Goal: Transaction & Acquisition: Purchase product/service

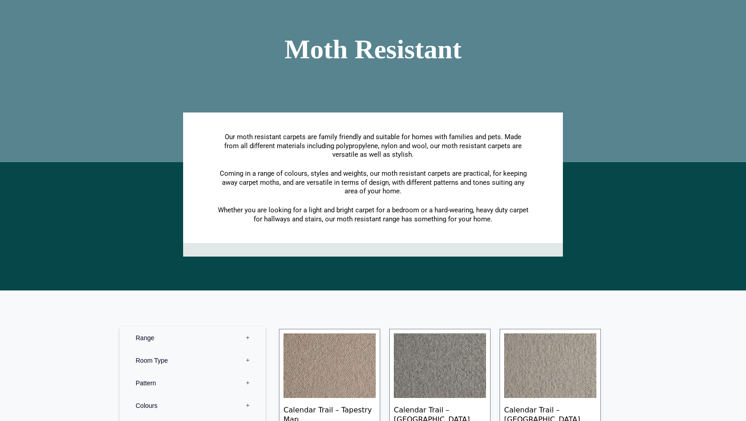
scroll to position [301, 0]
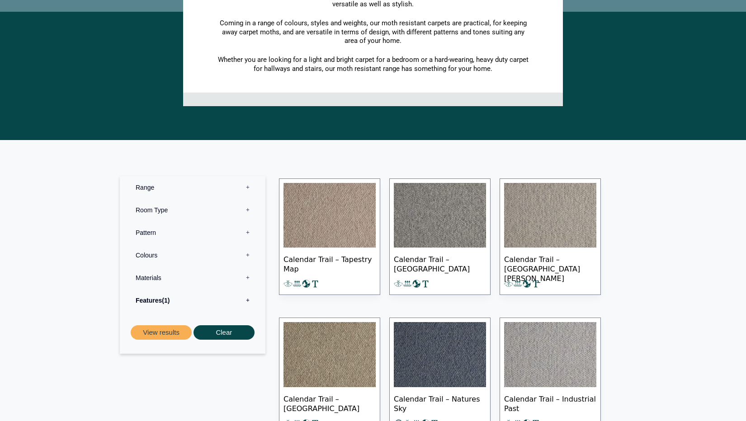
click at [246, 244] on label "Colours 0" at bounding box center [193, 255] width 132 height 23
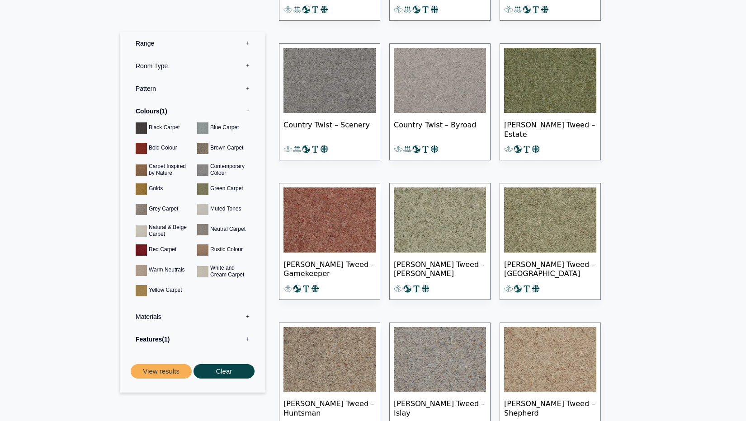
scroll to position [1356, 0]
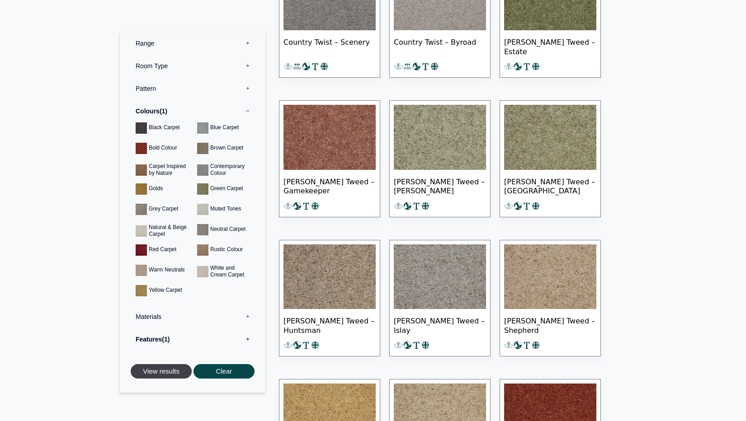
click at [150, 370] on button "View results" at bounding box center [161, 371] width 61 height 15
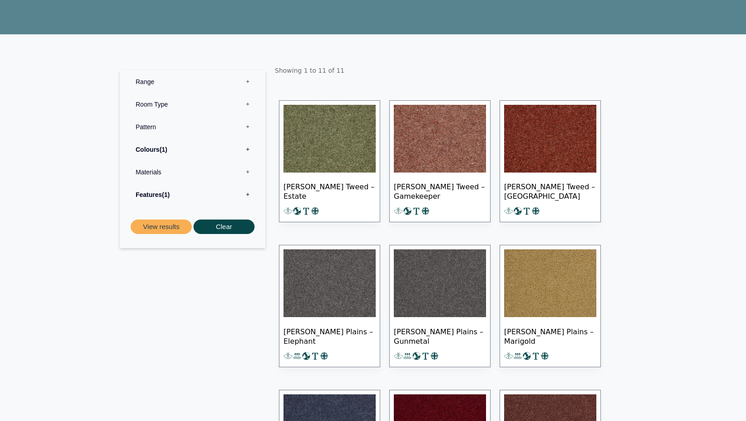
scroll to position [50, 0]
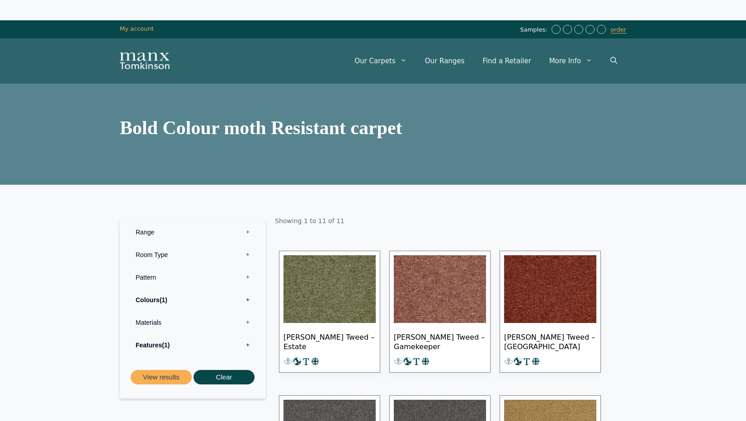
click at [536, 255] on img at bounding box center [550, 289] width 92 height 68
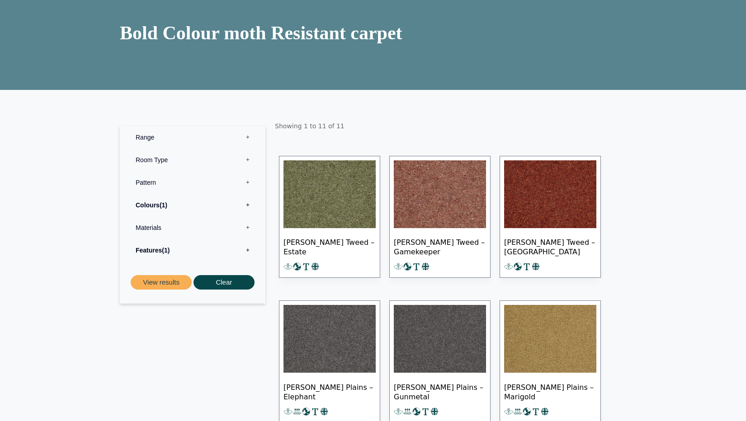
scroll to position [201, 0]
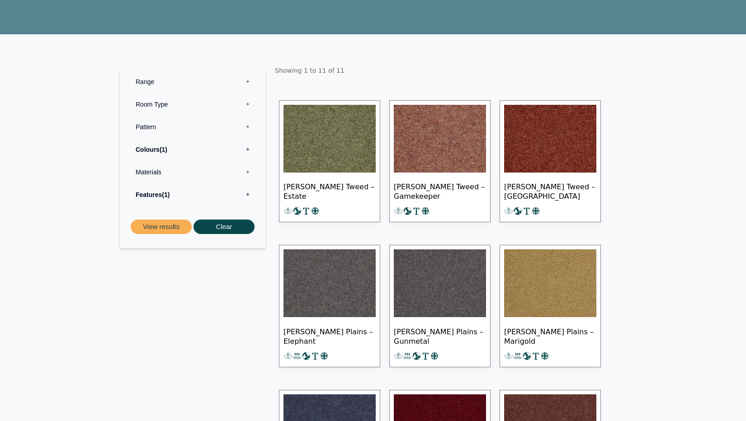
click at [554, 249] on img at bounding box center [550, 283] width 92 height 68
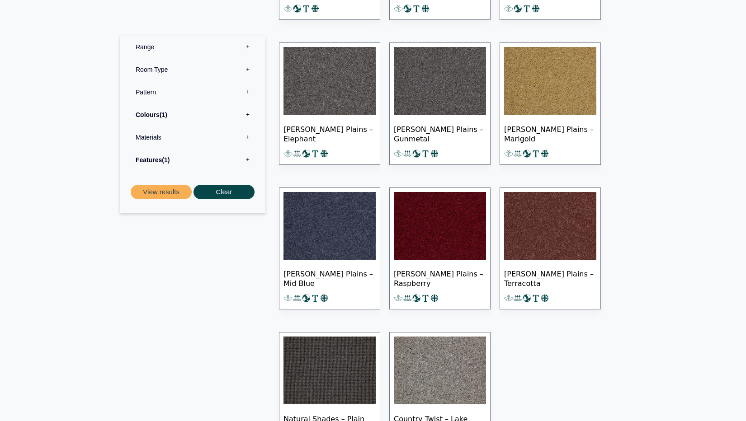
scroll to position [452, 0]
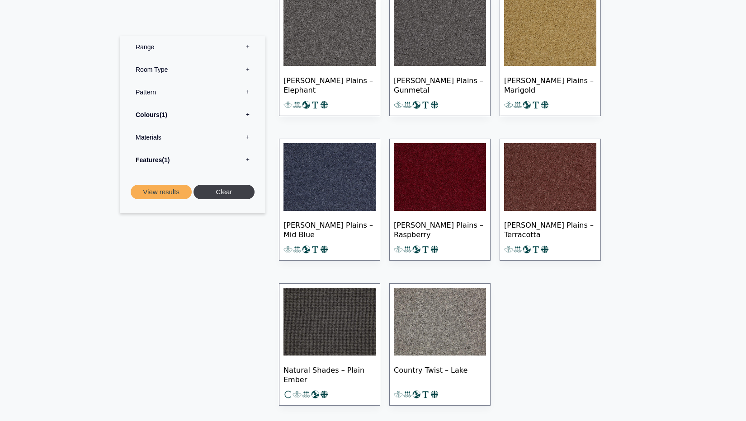
click at [224, 192] on button "Clear" at bounding box center [223, 192] width 61 height 15
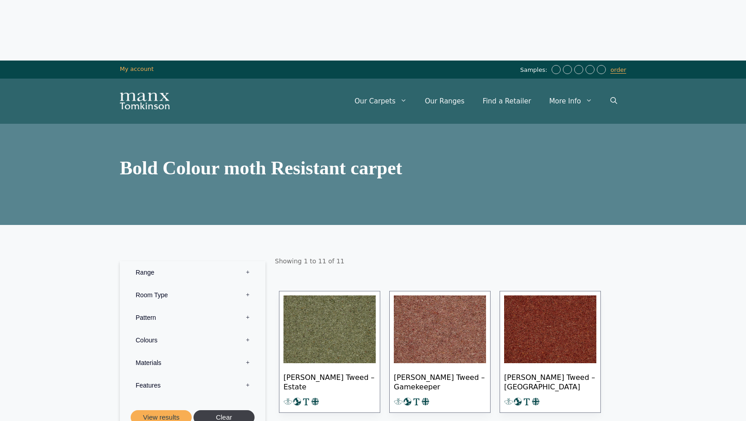
scroll to position [0, 0]
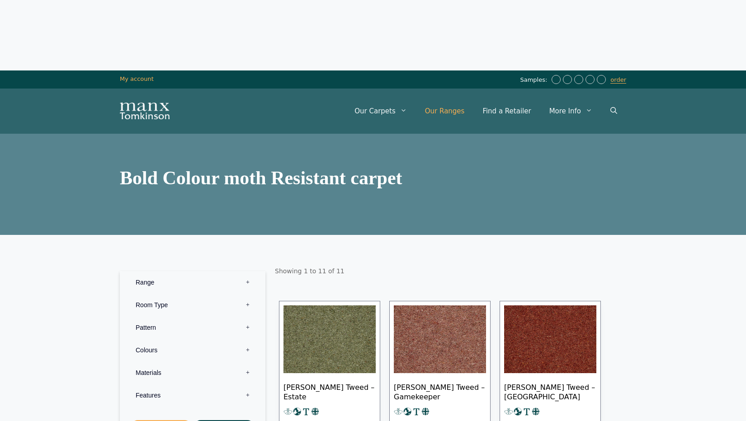
click at [465, 98] on link "Our Ranges" at bounding box center [445, 111] width 58 height 27
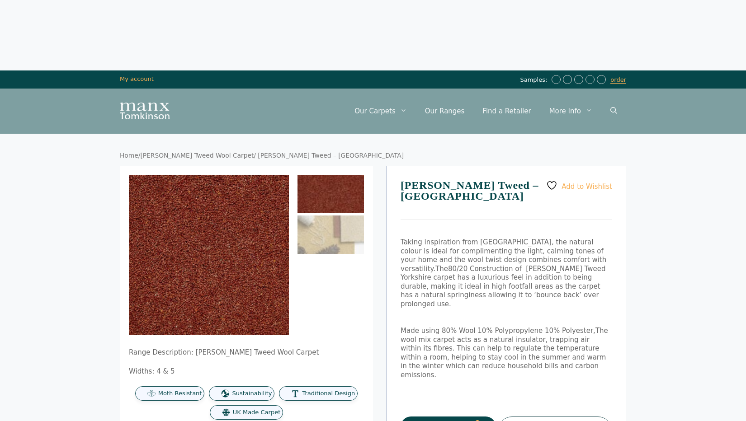
click at [446, 417] on button "Order Sample" at bounding box center [447, 427] width 95 height 21
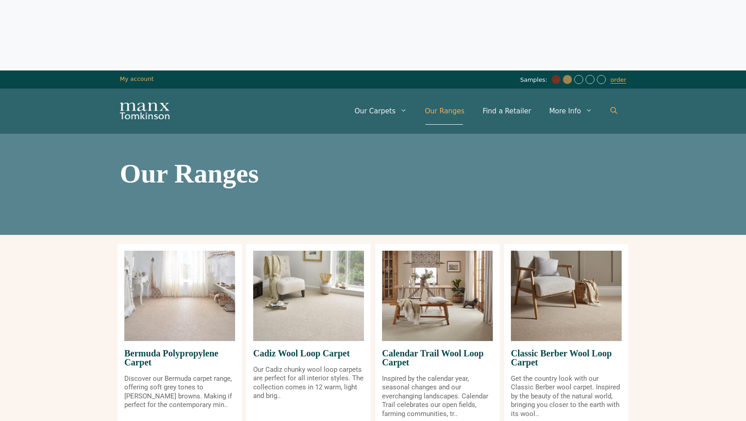
click at [616, 107] on icon "Open Search Bar" at bounding box center [613, 110] width 7 height 7
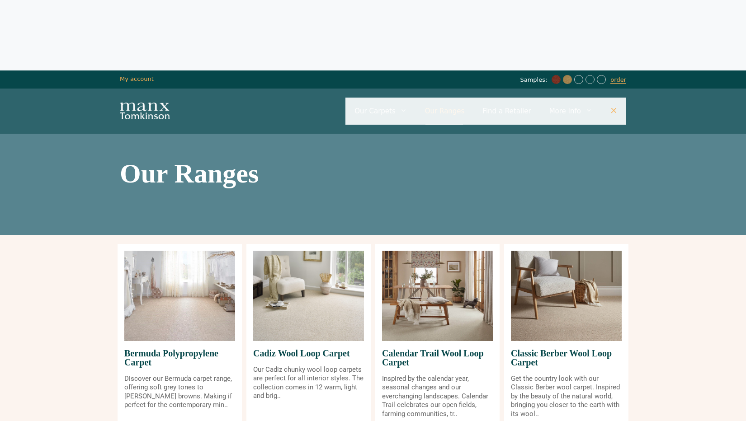
click at [542, 98] on input "Primary" at bounding box center [485, 111] width 281 height 27
type input "****"
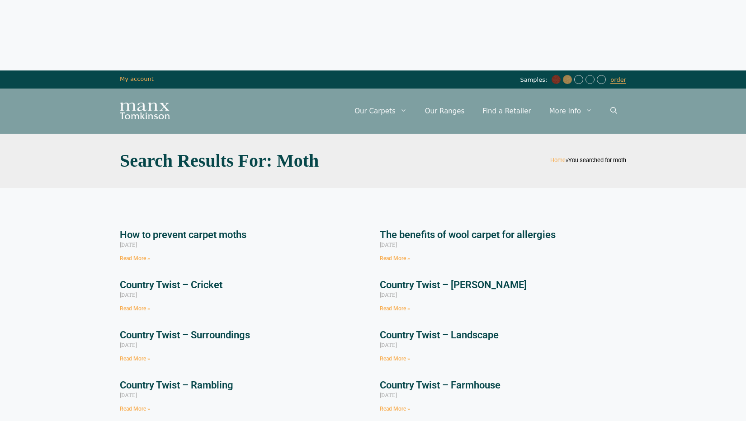
click at [157, 229] on link "How to prevent carpet moths" at bounding box center [183, 234] width 127 height 11
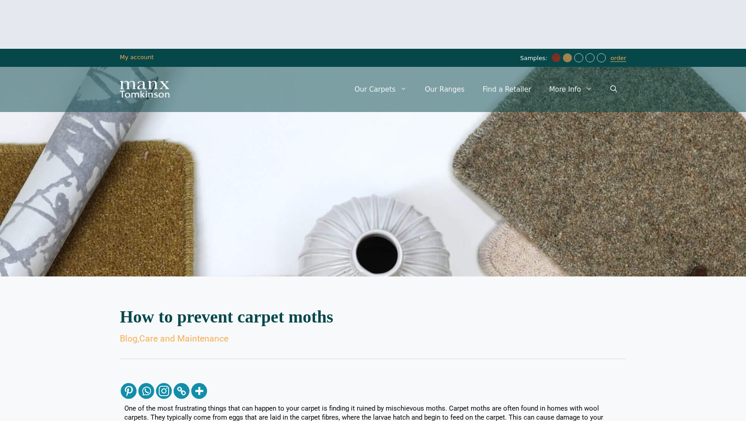
scroll to position [15, 0]
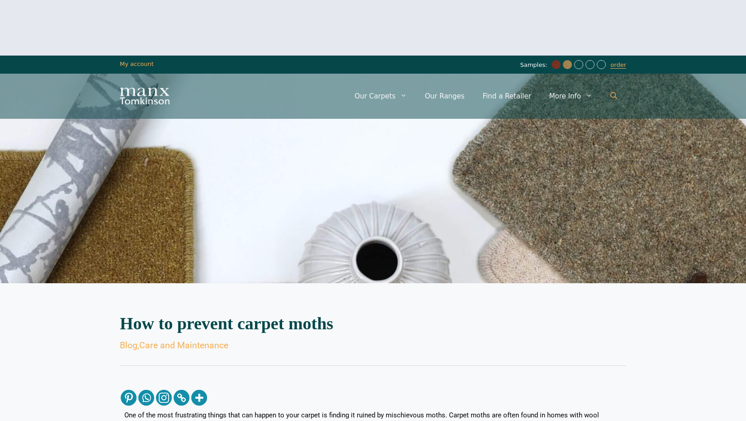
click at [610, 83] on link "Open Search Bar" at bounding box center [613, 96] width 25 height 27
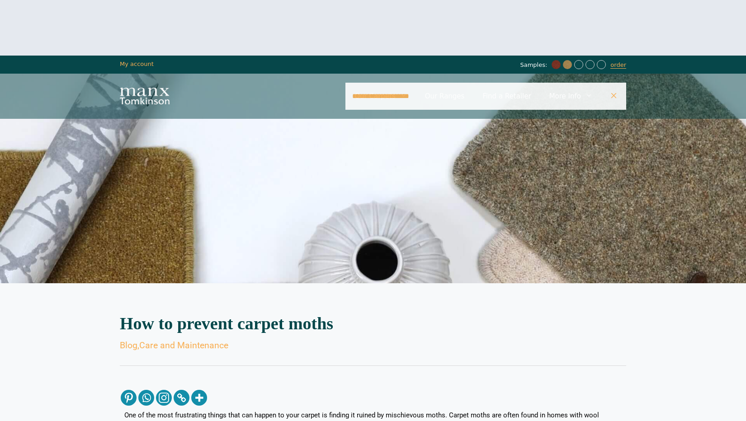
type input "**********"
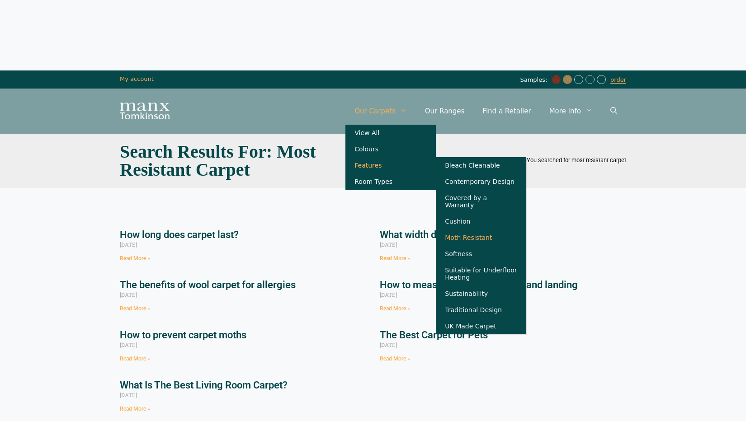
click at [479, 230] on link "Moth Resistant" at bounding box center [481, 238] width 90 height 16
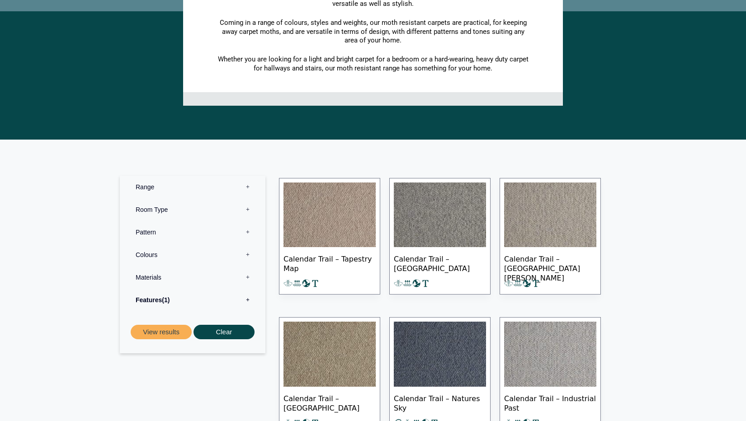
scroll to position [301, 0]
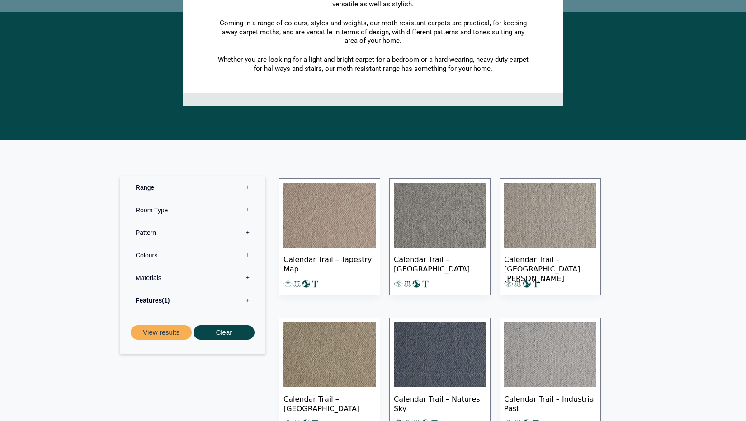
click at [320, 322] on img at bounding box center [329, 354] width 92 height 65
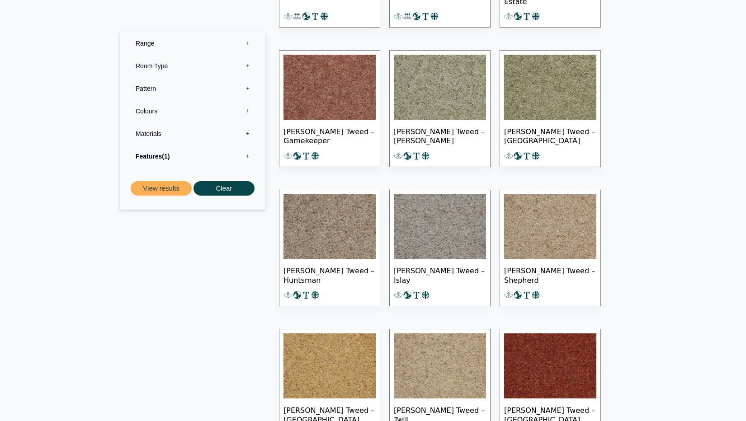
scroll to position [1556, 0]
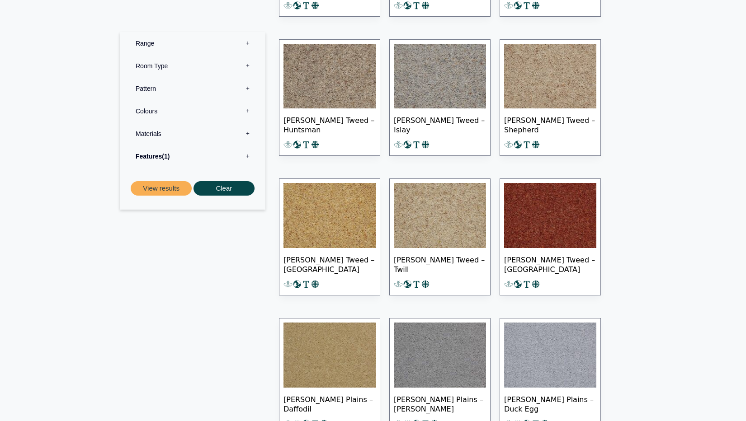
click at [330, 183] on img at bounding box center [329, 215] width 92 height 65
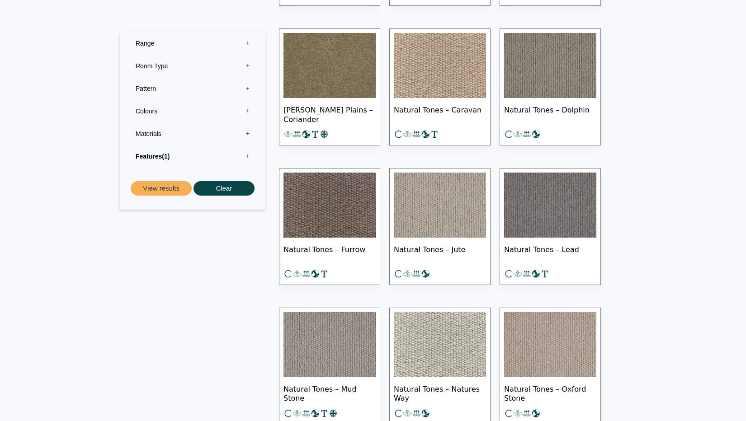
scroll to position [3063, 0]
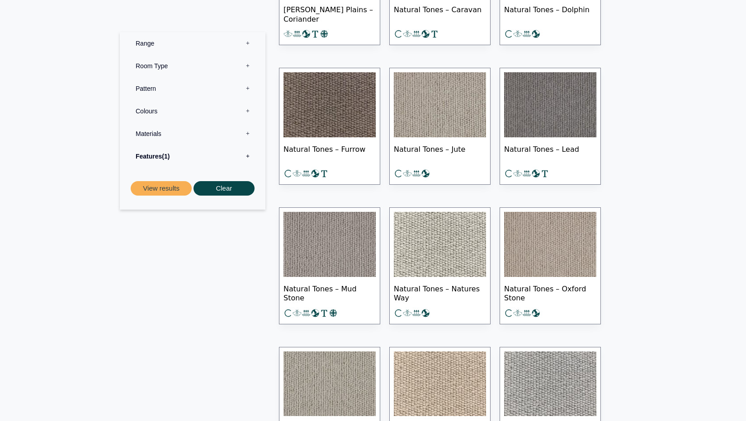
click at [545, 212] on img at bounding box center [550, 244] width 92 height 65
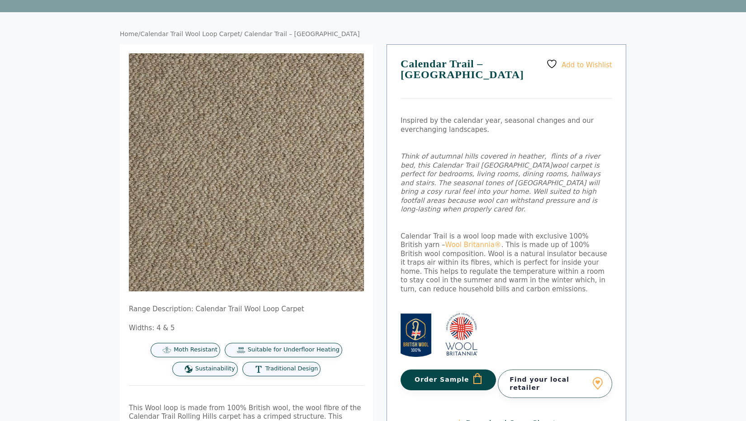
scroll to position [150, 0]
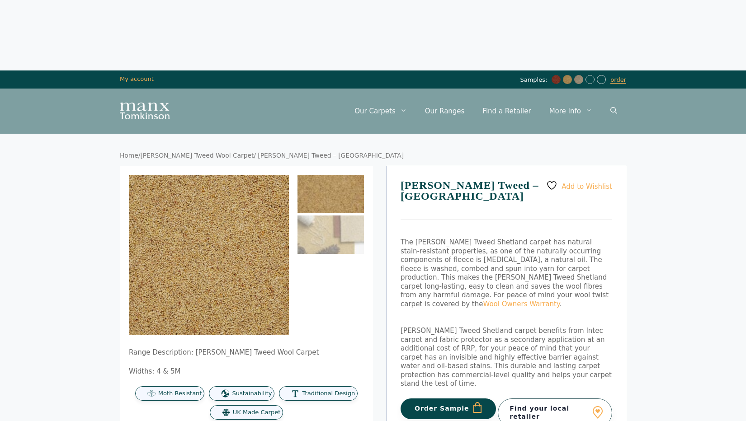
click at [437, 399] on button "Order Sample" at bounding box center [447, 409] width 95 height 21
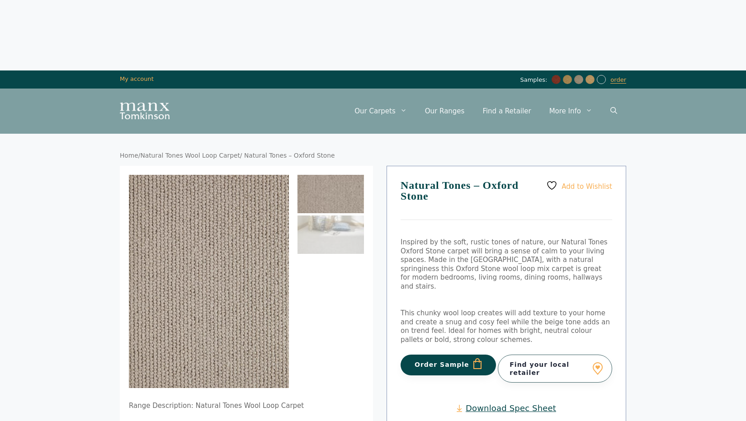
click at [452, 355] on button "Order Sample" at bounding box center [447, 365] width 95 height 21
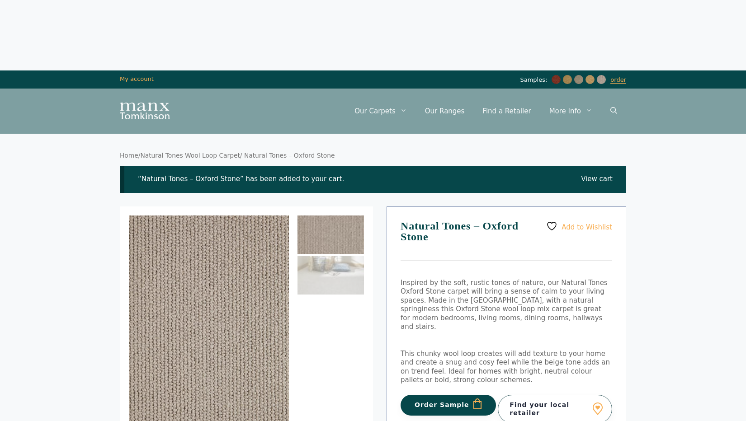
click at [566, 75] on img at bounding box center [567, 79] width 9 height 9
click at [622, 76] on link "order" at bounding box center [618, 79] width 16 height 7
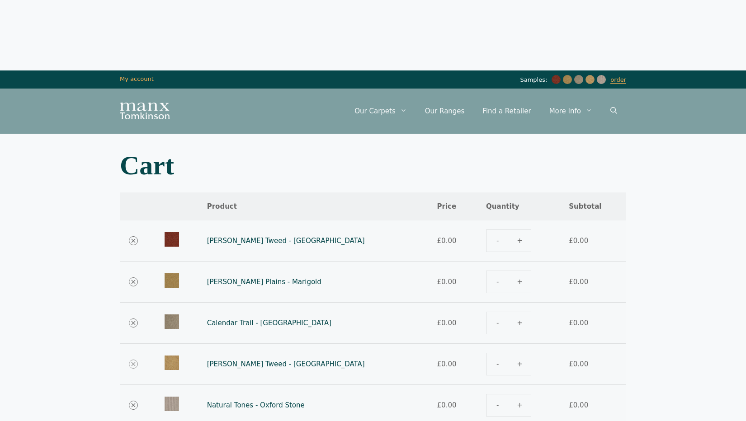
click at [129, 360] on link "×" at bounding box center [133, 364] width 9 height 9
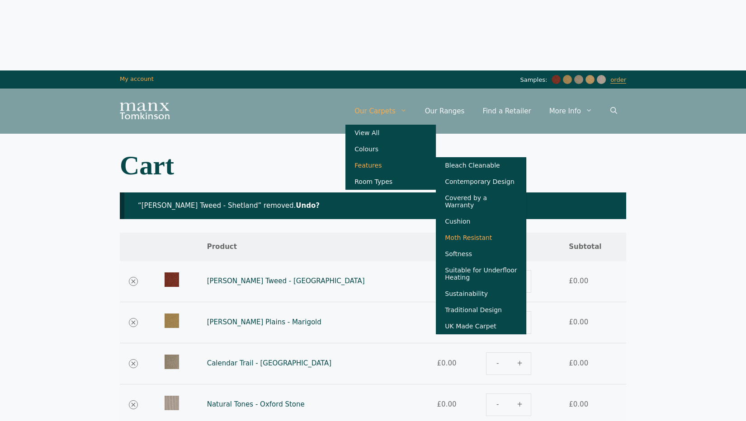
click at [478, 230] on link "Moth Resistant" at bounding box center [481, 238] width 90 height 16
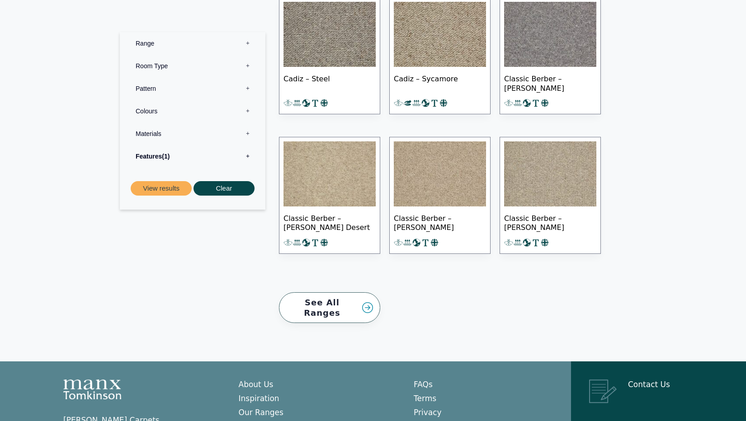
scroll to position [7878, 0]
click at [521, 141] on img at bounding box center [550, 173] width 92 height 65
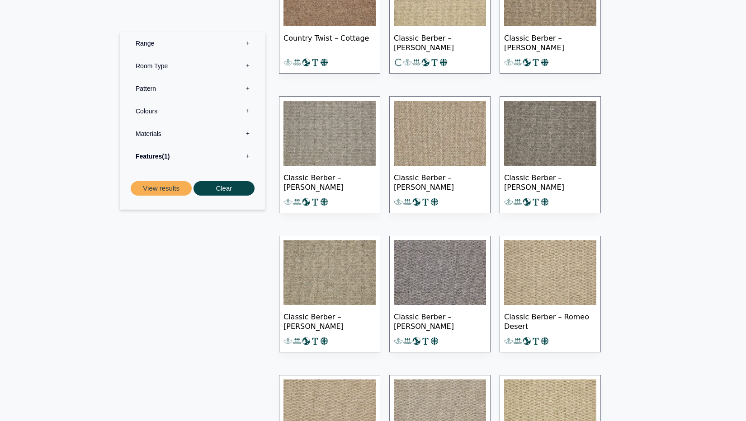
scroll to position [6759, 0]
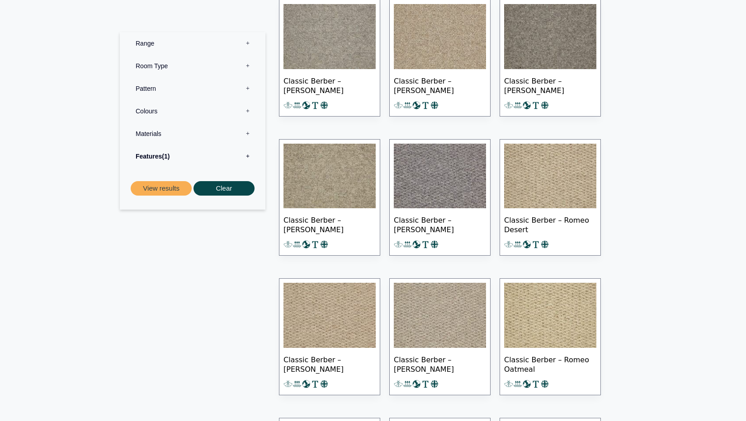
click at [324, 283] on img at bounding box center [329, 315] width 92 height 65
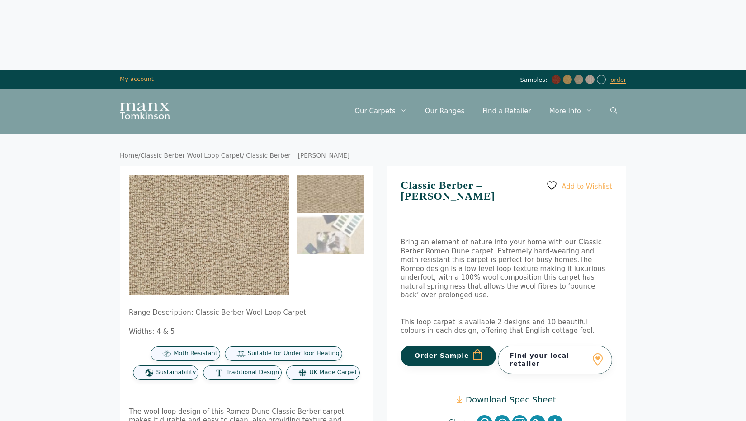
click at [437, 346] on button "Order Sample" at bounding box center [447, 356] width 95 height 21
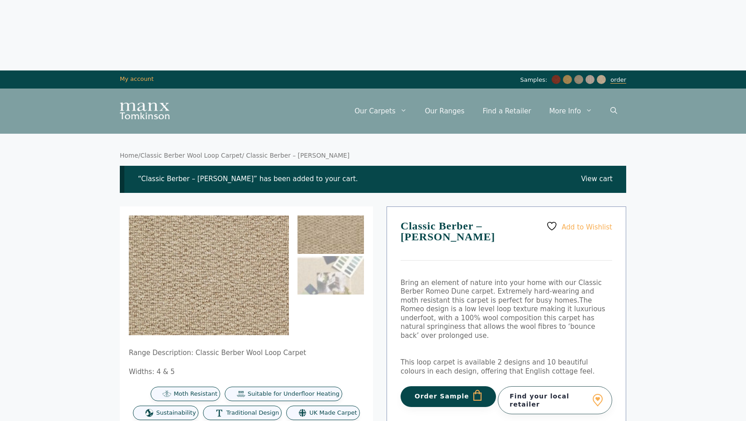
click at [624, 76] on link "order" at bounding box center [618, 79] width 16 height 7
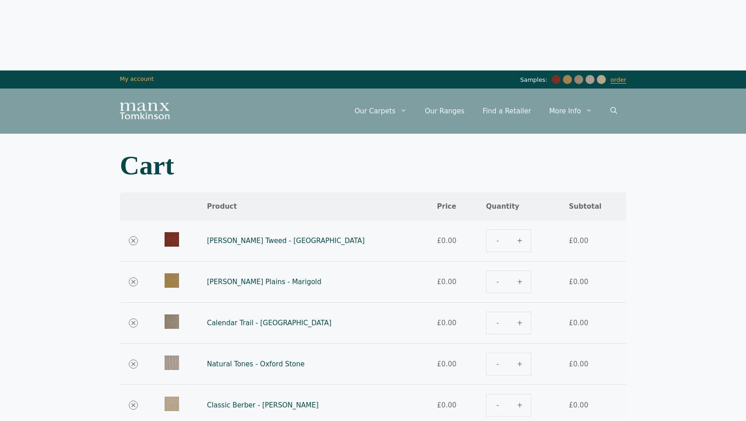
click at [647, 327] on body "Skip to content Samples: order My Account My account Menu Menu Our Carpets View…" at bounding box center [373, 391] width 746 height 783
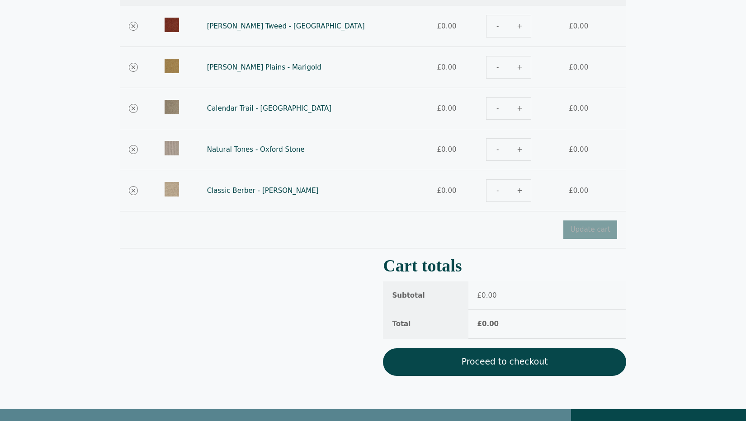
scroll to position [251, 0]
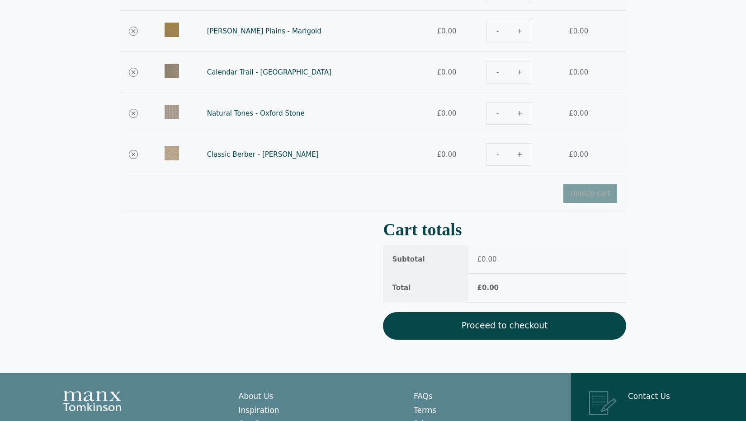
click at [504, 312] on link "Proceed to checkout" at bounding box center [504, 326] width 243 height 28
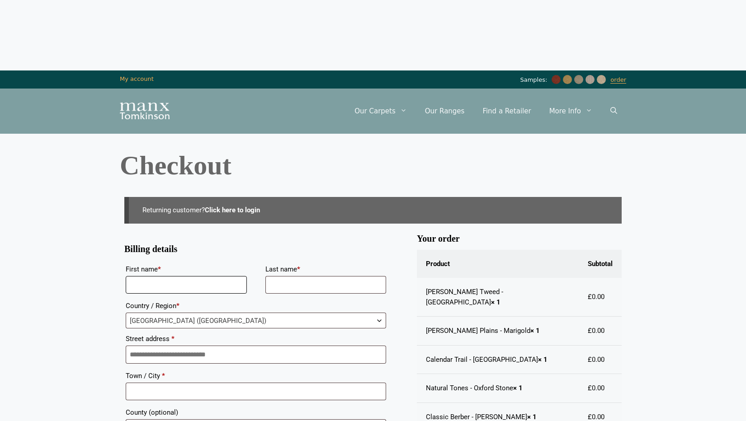
click at [216, 276] on input "First name *" at bounding box center [186, 285] width 121 height 18
type input "******"
type input "*********"
type input "**********"
type input "*"
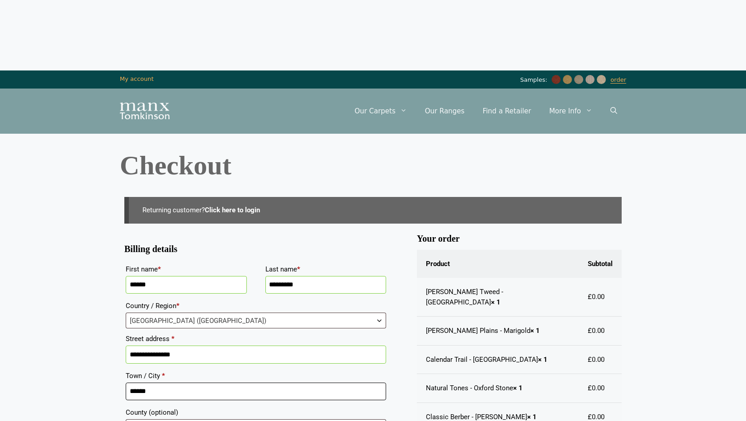
type input "******"
type input "*******"
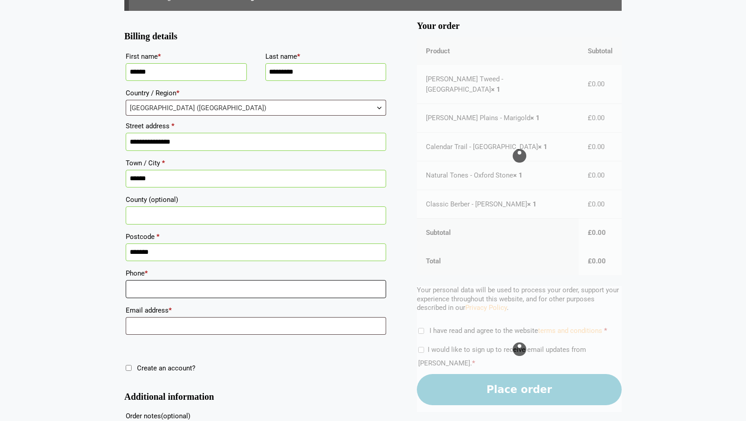
scroll to position [218, 0]
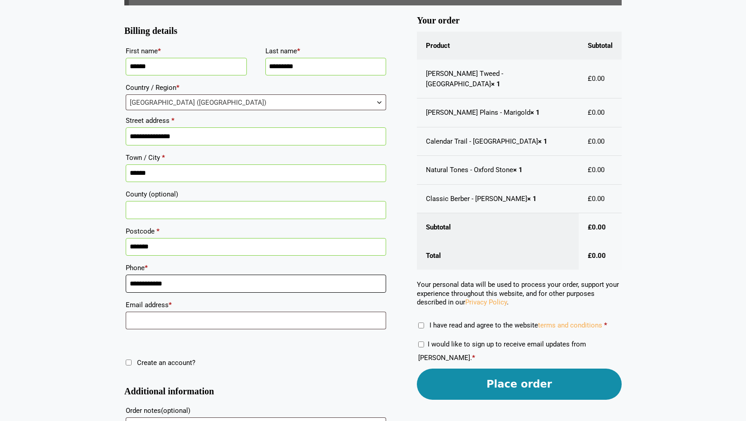
type input "**********"
click at [208, 312] on input "Email address *" at bounding box center [256, 321] width 260 height 18
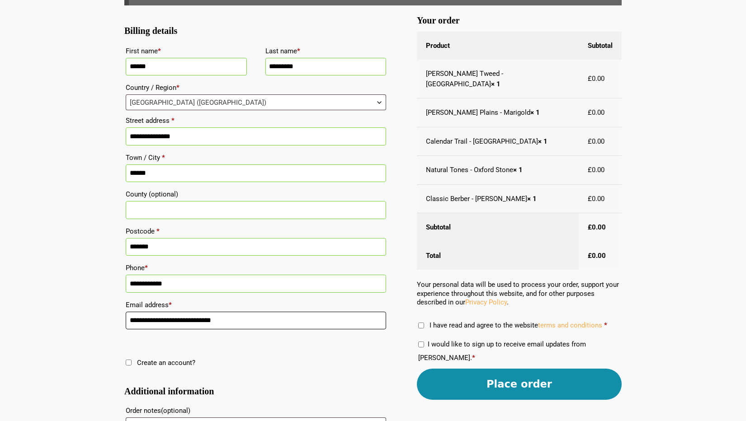
type input "**********"
click at [424, 321] on label "I have read and agree to the website terms and conditions *" at bounding box center [512, 325] width 189 height 8
click at [494, 369] on button "Place order" at bounding box center [519, 384] width 205 height 31
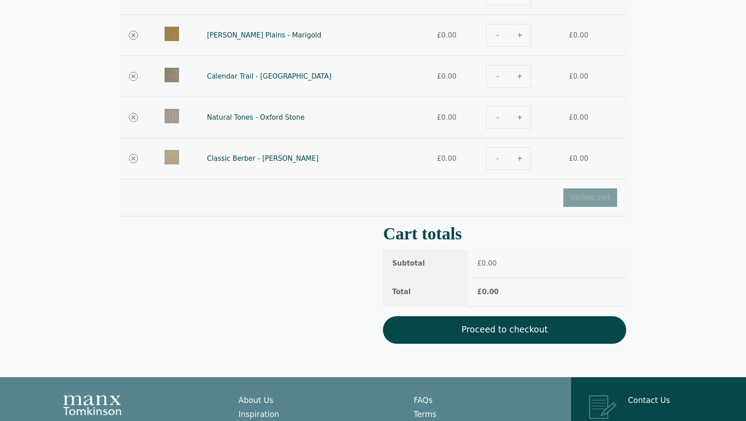
scroll to position [251, 0]
